Goal: Information Seeking & Learning: Learn about a topic

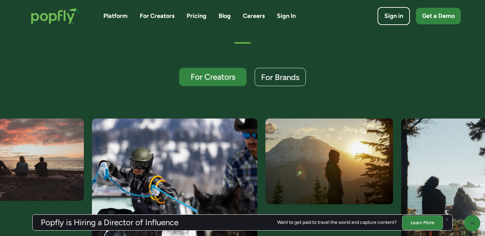
scroll to position [167, 0]
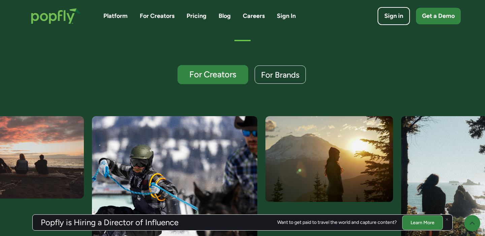
click at [223, 83] on link "For Creators" at bounding box center [213, 74] width 71 height 19
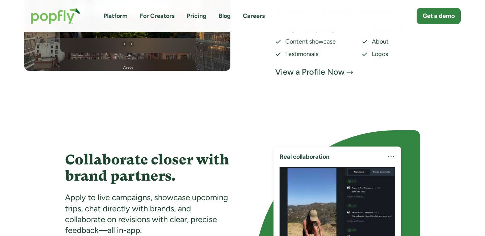
scroll to position [1371, 0]
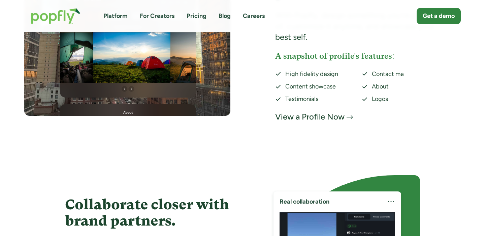
click at [313, 118] on div "View a Profile Now" at bounding box center [309, 116] width 69 height 11
click at [331, 114] on div "View a Profile Now" at bounding box center [309, 116] width 69 height 11
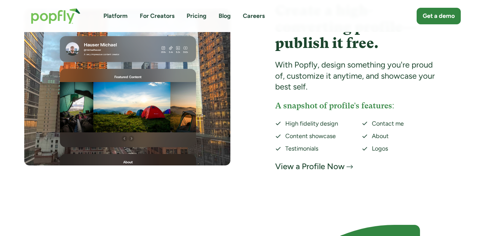
scroll to position [1317, 0]
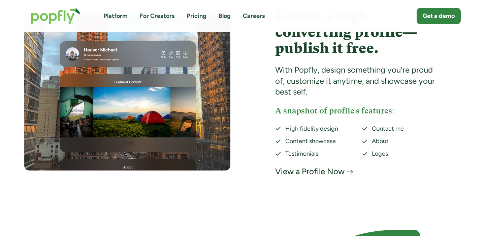
click at [160, 15] on link "For Creators" at bounding box center [157, 16] width 35 height 8
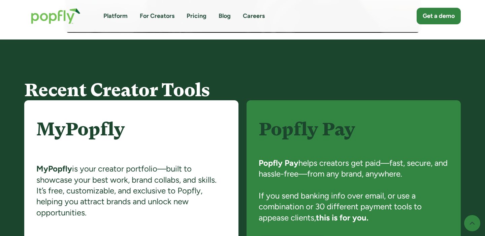
scroll to position [426, 0]
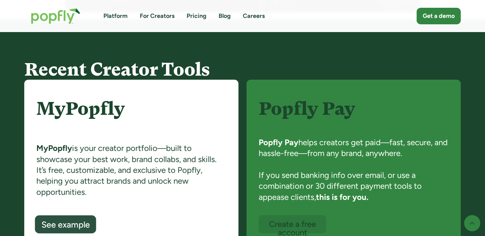
click at [76, 224] on div "See example" at bounding box center [65, 224] width 49 height 9
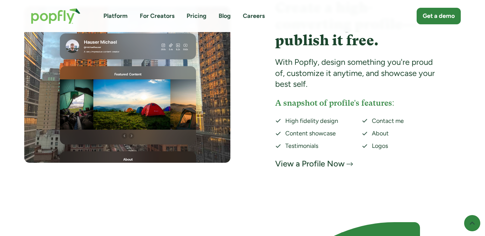
scroll to position [1325, 0]
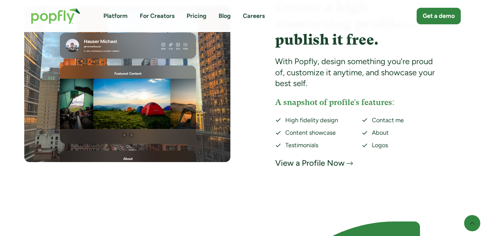
click at [305, 163] on div "View a Profile Now" at bounding box center [309, 162] width 69 height 11
